Goal: Task Accomplishment & Management: Manage account settings

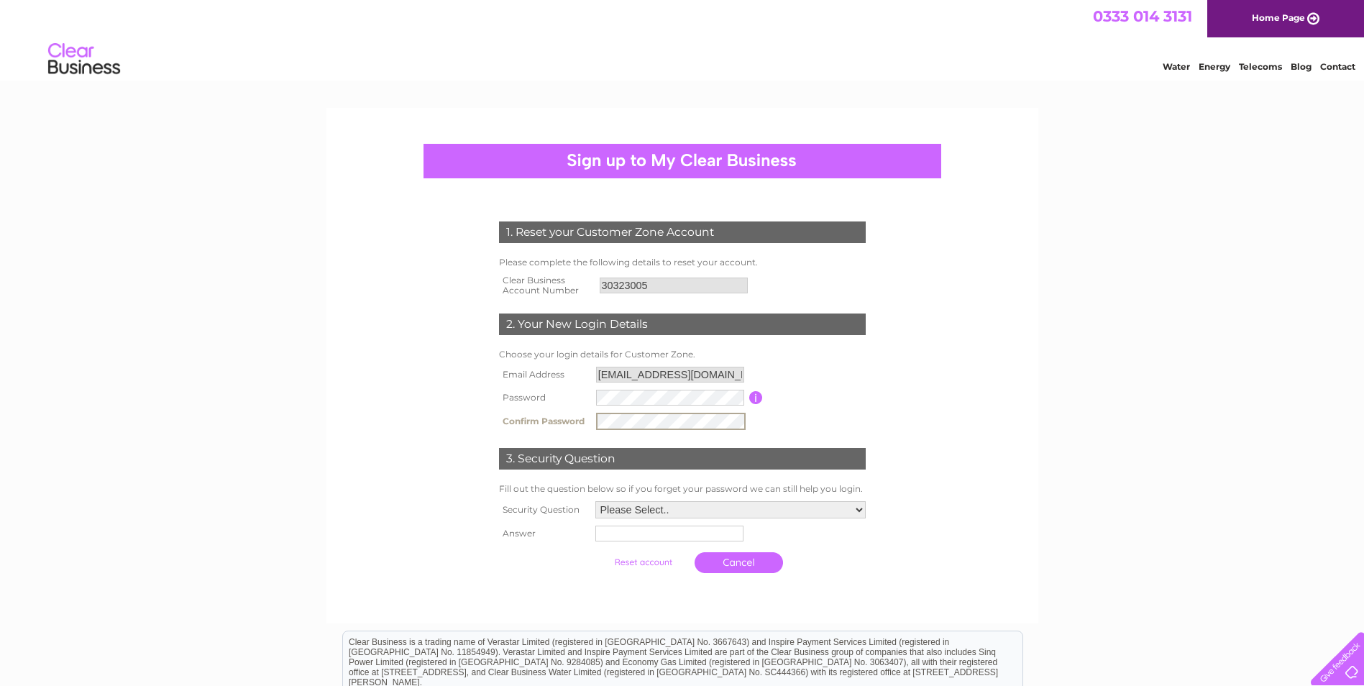
click at [701, 498] on td "Please Select.. In what town or city was your first job? In what town or city d…" at bounding box center [731, 510] width 278 height 24
click at [700, 505] on select "Please Select.. In what town or city was your first job? In what town or city d…" at bounding box center [730, 509] width 272 height 19
select select "1"
click at [594, 501] on select "Please Select.. In what town or city was your first job? In what town or city d…" at bounding box center [730, 509] width 272 height 19
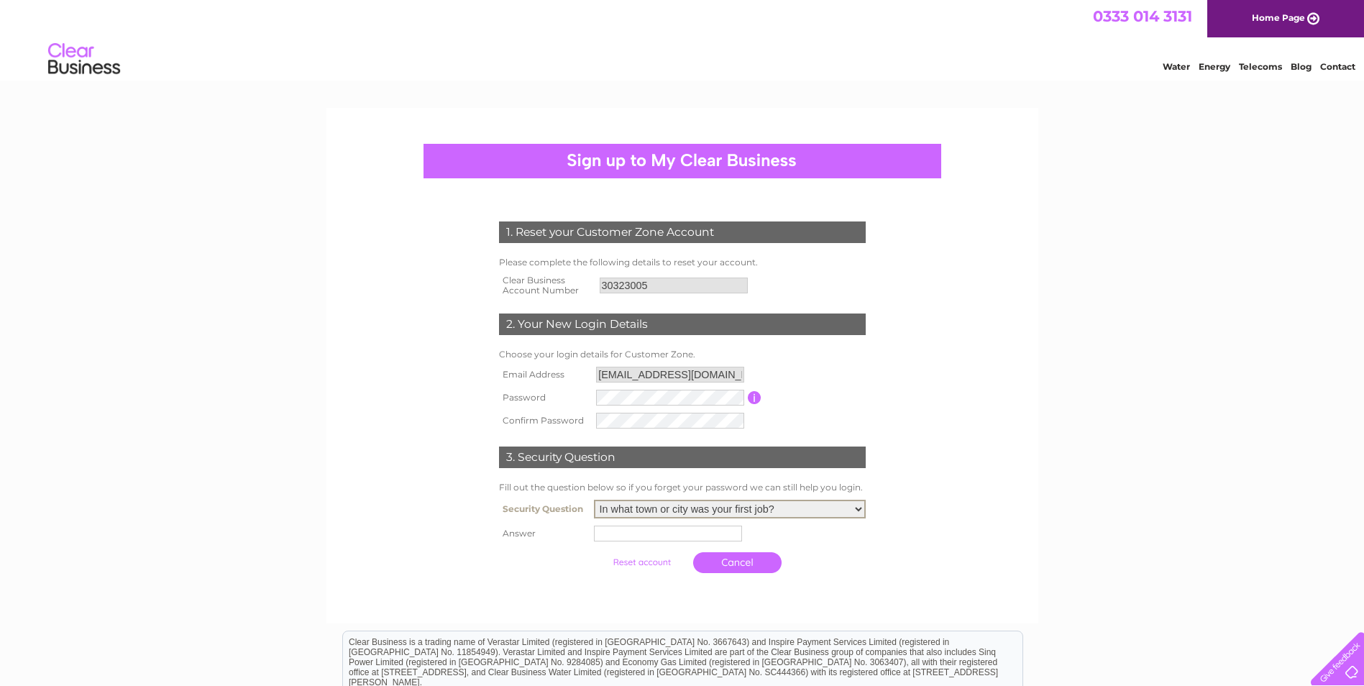
click at [679, 535] on input "text" at bounding box center [668, 534] width 148 height 16
type input "Glasgow"
drag, startPoint x: 1346, startPoint y: 421, endPoint x: 1328, endPoint y: 419, distance: 18.1
click at [1346, 421] on div "1. Reset your Customer Zone Account Please complete the following details to re…" at bounding box center [682, 489] width 1364 height 762
drag, startPoint x: 654, startPoint y: 566, endPoint x: 751, endPoint y: 484, distance: 127.1
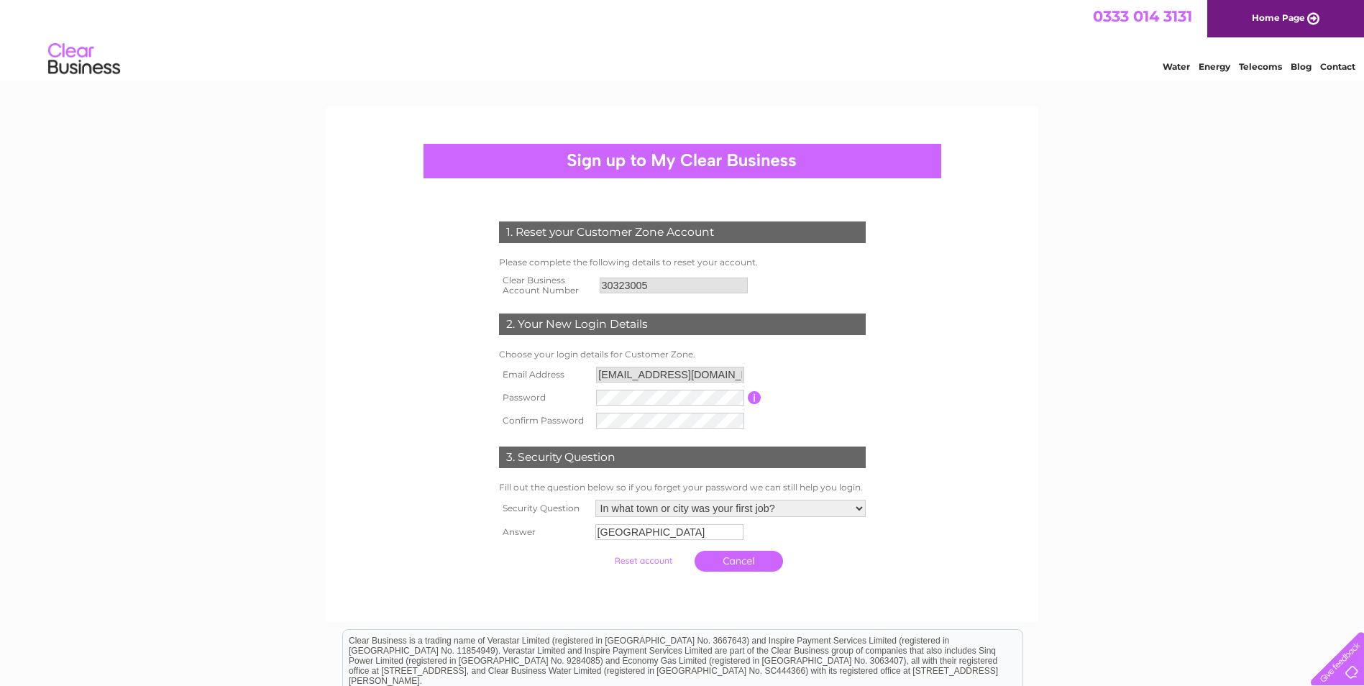
click at [669, 621] on div "1. Reset your Customer Zone Account Please complete the following details to re…" at bounding box center [682, 488] width 1364 height 760
click at [757, 398] on input "button" at bounding box center [755, 397] width 14 height 13
click at [649, 563] on input "submit" at bounding box center [643, 561] width 88 height 20
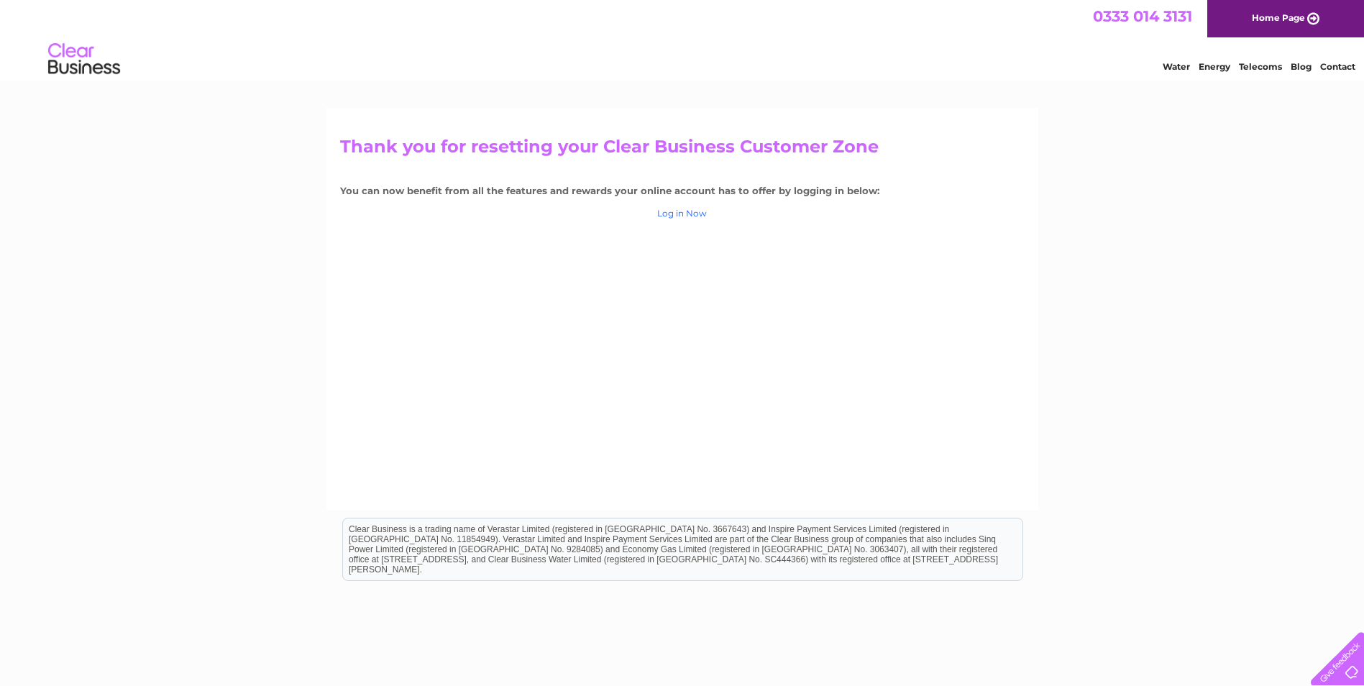
click at [674, 214] on link "Log in Now" at bounding box center [682, 213] width 50 height 11
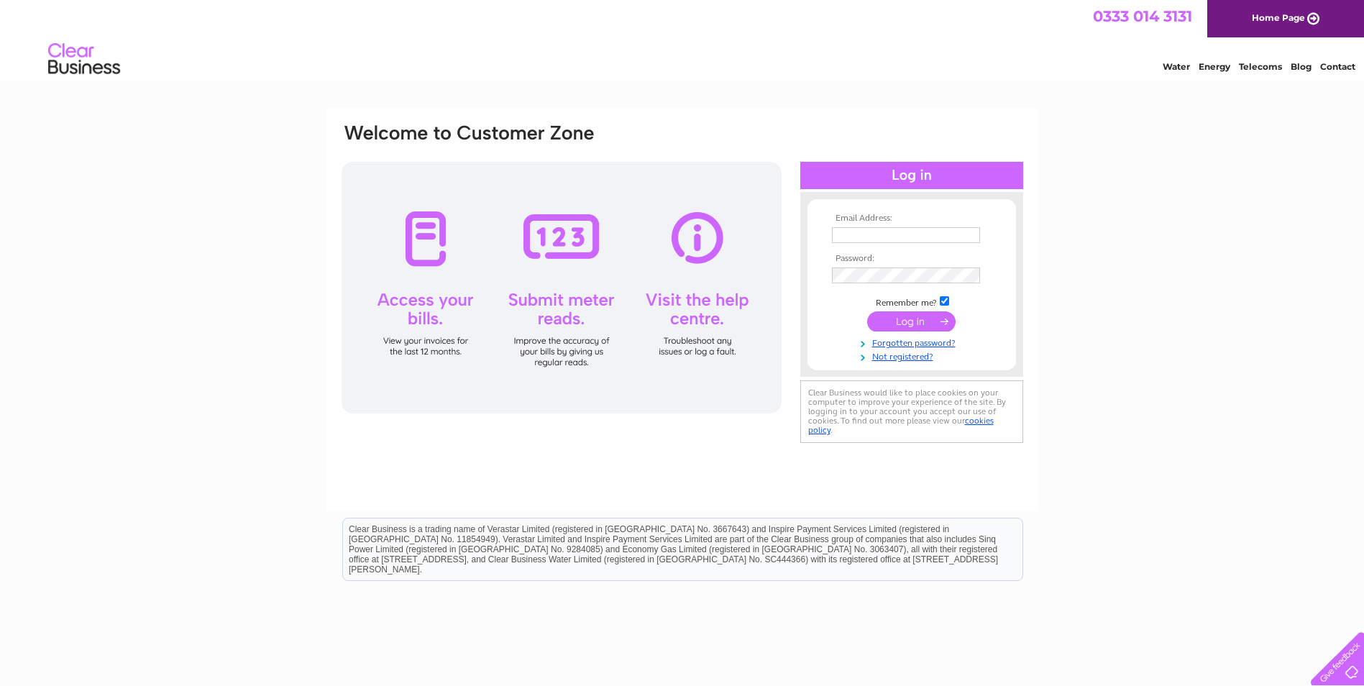
click at [932, 233] on input "text" at bounding box center [906, 235] width 148 height 16
type input "accounts@sil-group.co.uk"
click at [867, 313] on input "submit" at bounding box center [911, 323] width 88 height 20
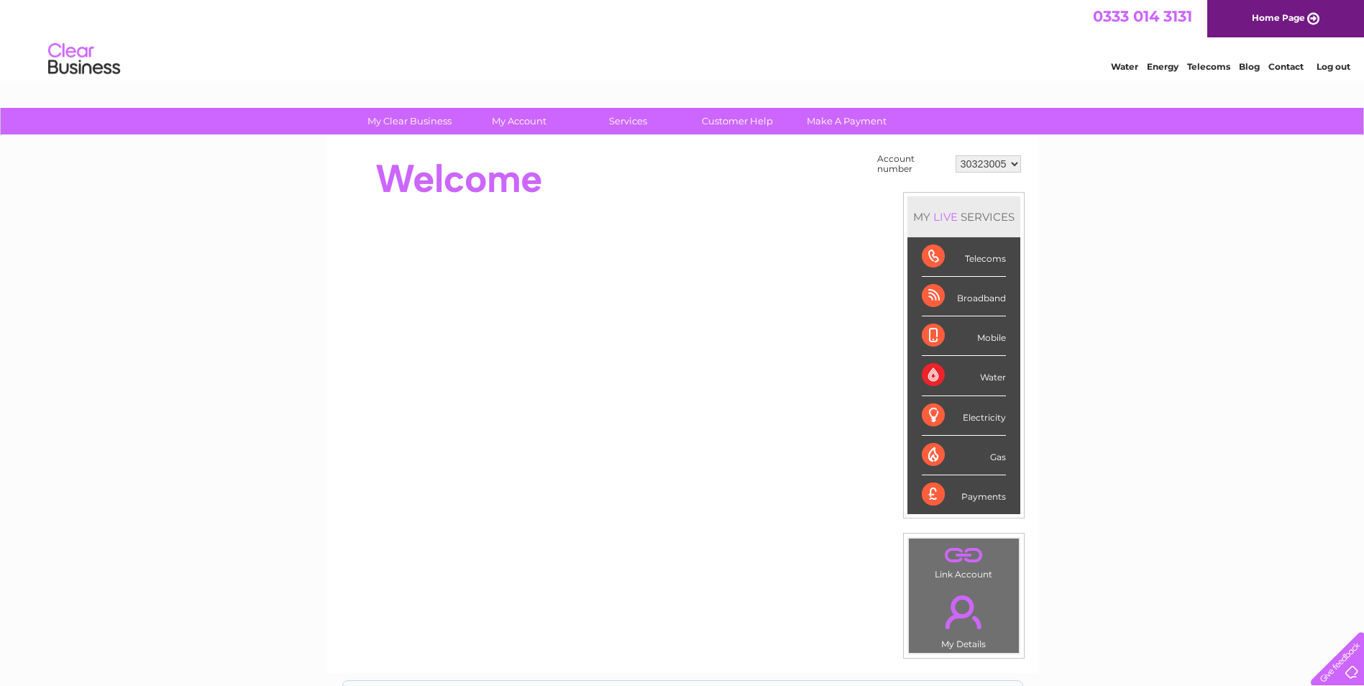
click at [997, 375] on div "Water" at bounding box center [964, 376] width 84 height 40
click at [981, 162] on select "30323005" at bounding box center [988, 163] width 65 height 17
click at [982, 163] on select "30323005" at bounding box center [988, 163] width 65 height 17
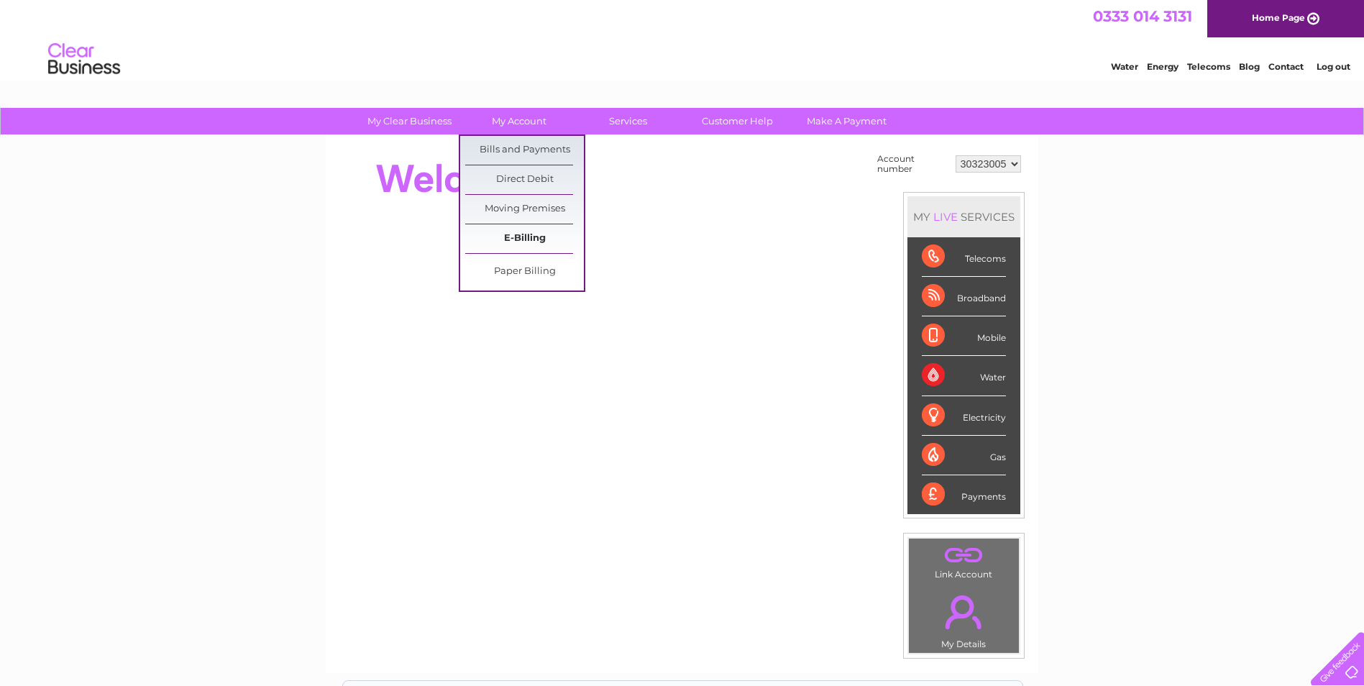
click at [526, 234] on link "E-Billing" at bounding box center [524, 238] width 119 height 29
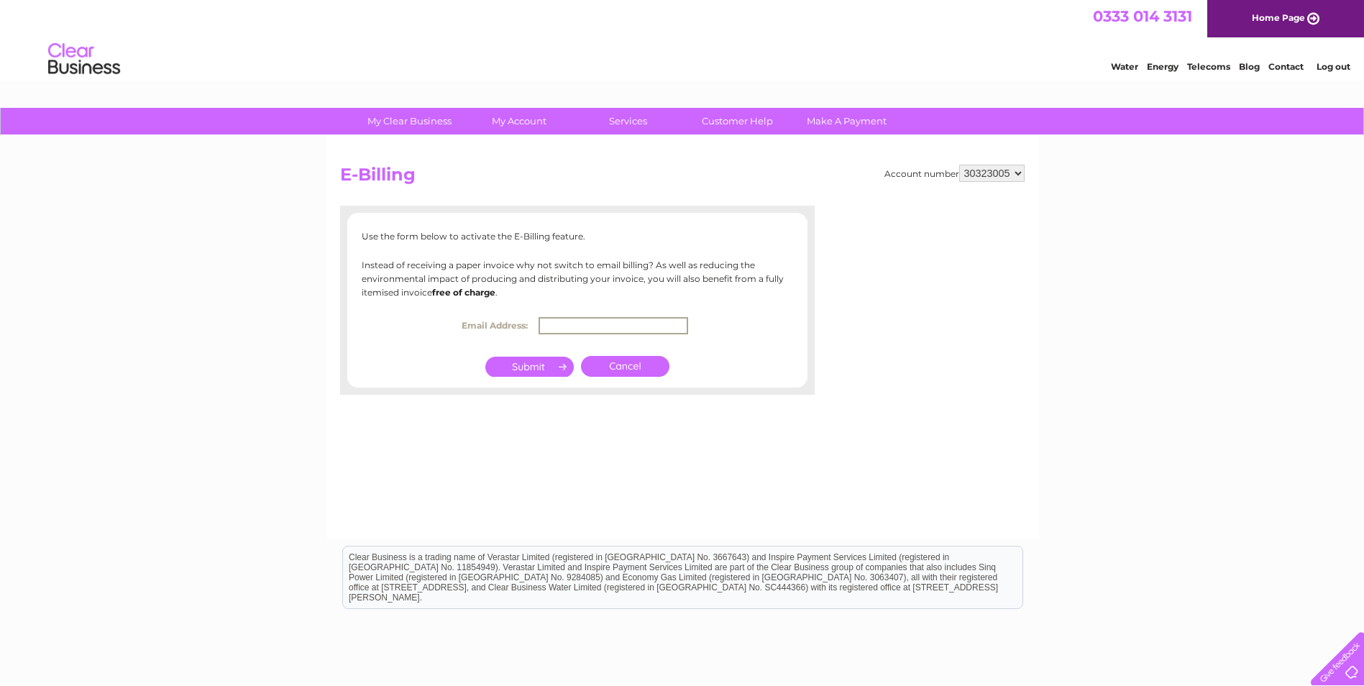
click at [557, 321] on input "text" at bounding box center [614, 325] width 150 height 17
type input "accounts@sil-group.co.uk"
click at [554, 369] on input "submit" at bounding box center [529, 367] width 88 height 20
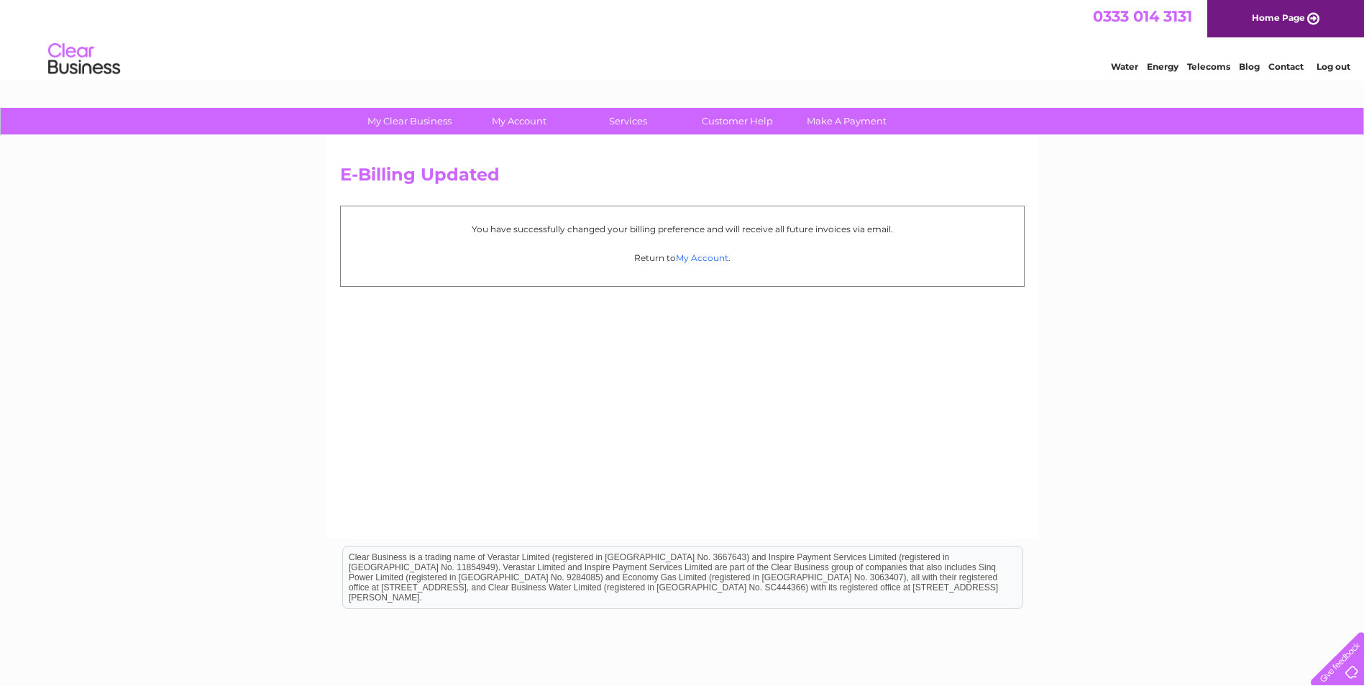
click at [715, 261] on link "My Account" at bounding box center [702, 257] width 52 height 11
